Goal: Information Seeking & Learning: Learn about a topic

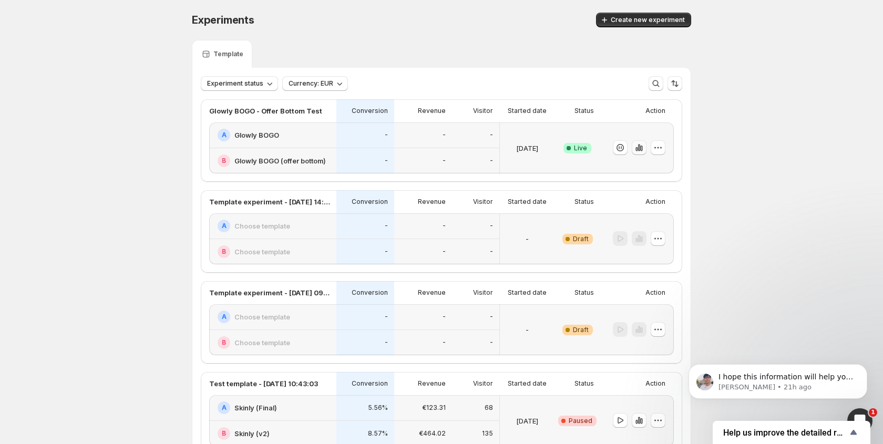
click at [646, 146] on button "button" at bounding box center [639, 147] width 15 height 15
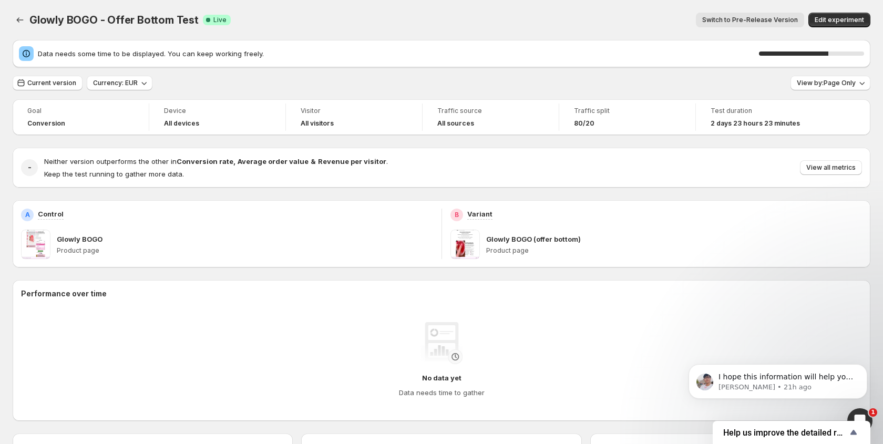
click at [556, 77] on div "Current version Currency: EUR View by: Page Only" at bounding box center [442, 83] width 858 height 15
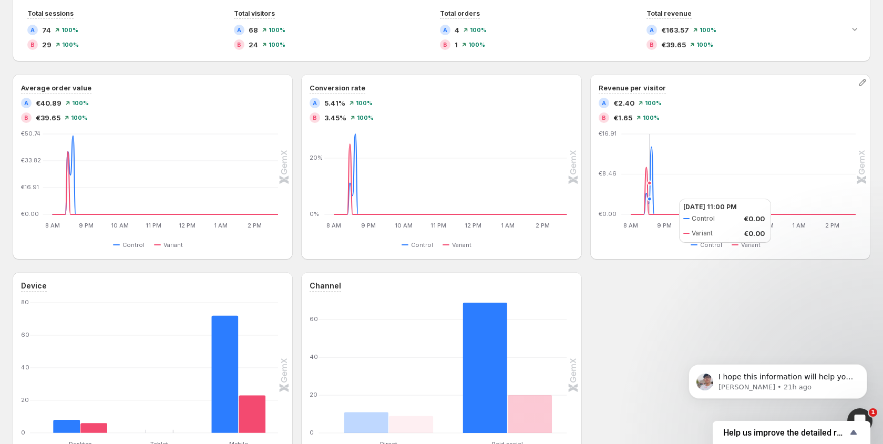
scroll to position [263, 0]
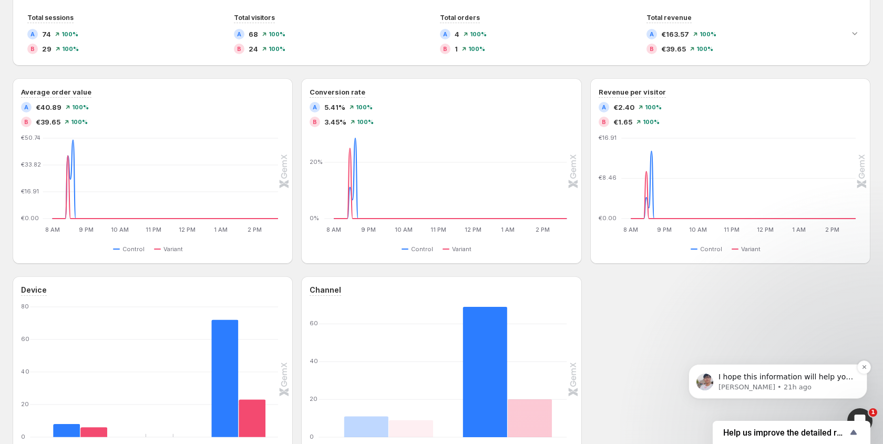
click at [811, 381] on p "I hope this information will help you understand why you got lots of orders but…" at bounding box center [786, 377] width 136 height 11
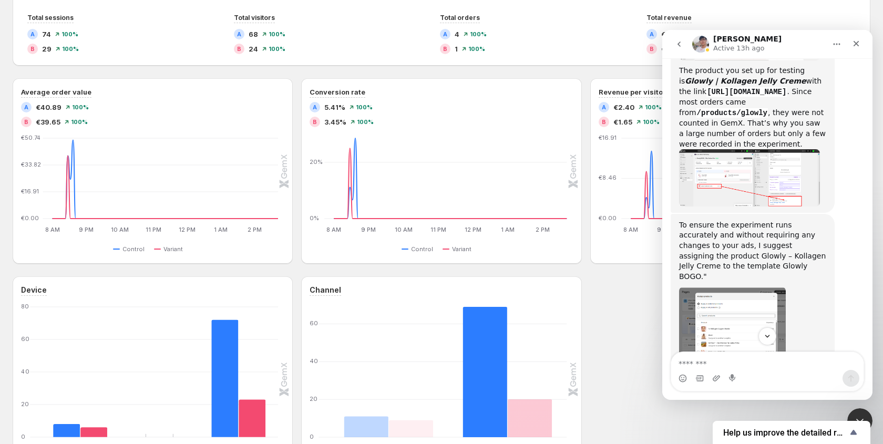
scroll to position [1689, 0]
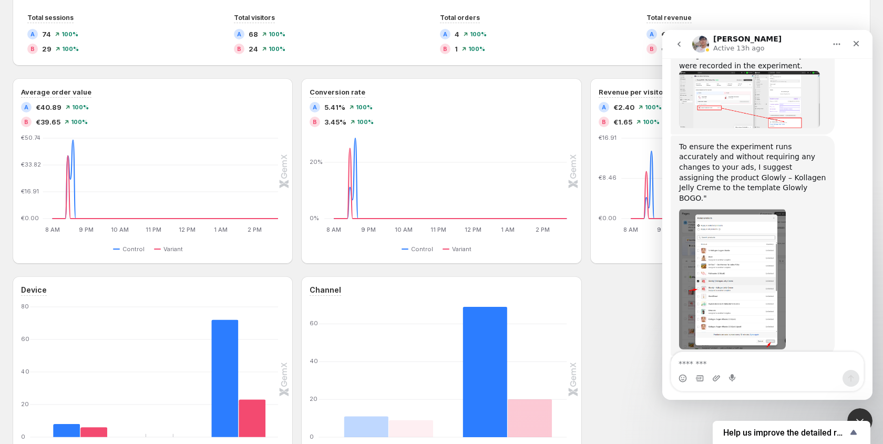
drag, startPoint x: 624, startPoint y: 282, endPoint x: 172, endPoint y: 215, distance: 456.7
click at [624, 282] on div "Device Desktop Desktop Tablet Tablet Mobile Mobile [PHONE_NUMBER] Control Varia…" at bounding box center [442, 379] width 858 height 206
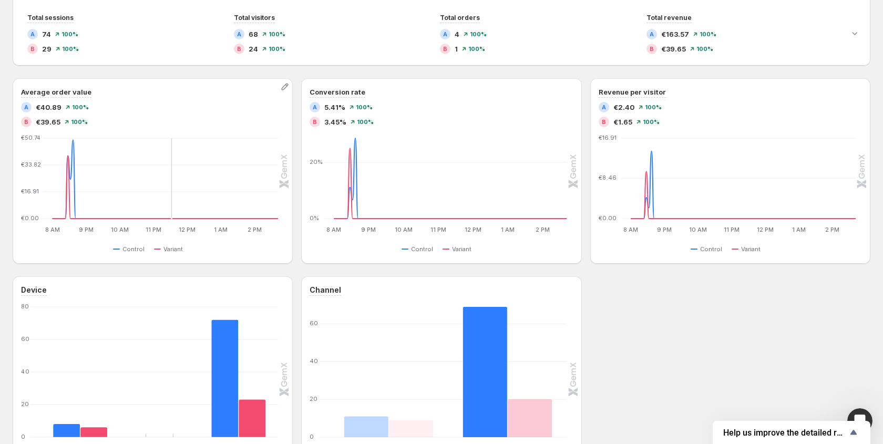
scroll to position [0, 0]
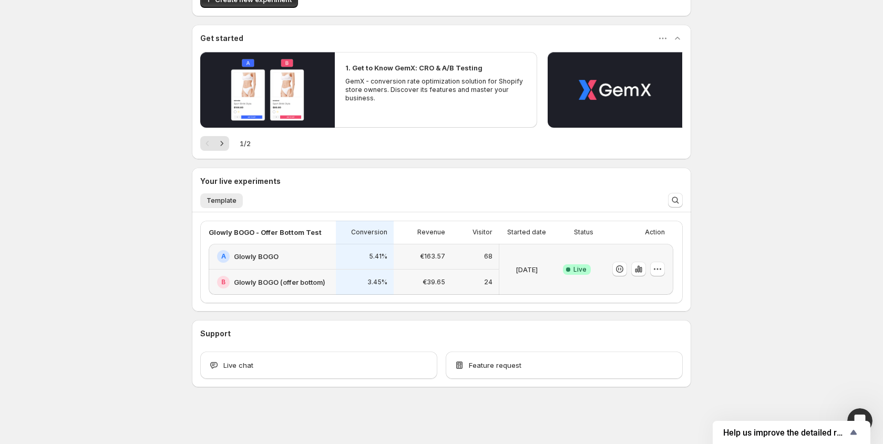
scroll to position [72, 0]
click at [650, 271] on button "button" at bounding box center [657, 269] width 15 height 15
